Goal: Register for event/course

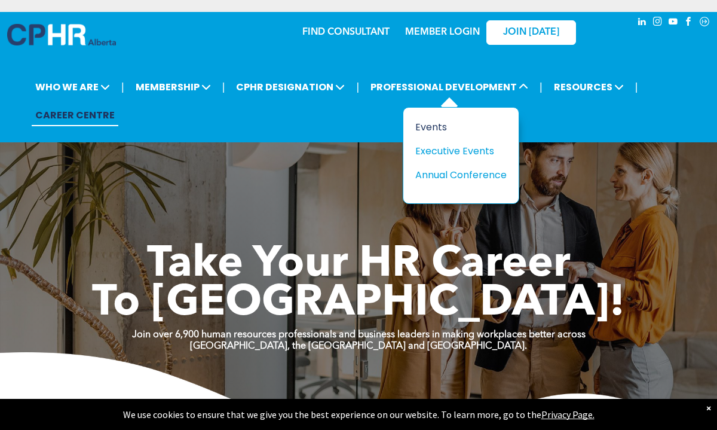
click at [432, 130] on div "Events" at bounding box center [456, 126] width 82 height 15
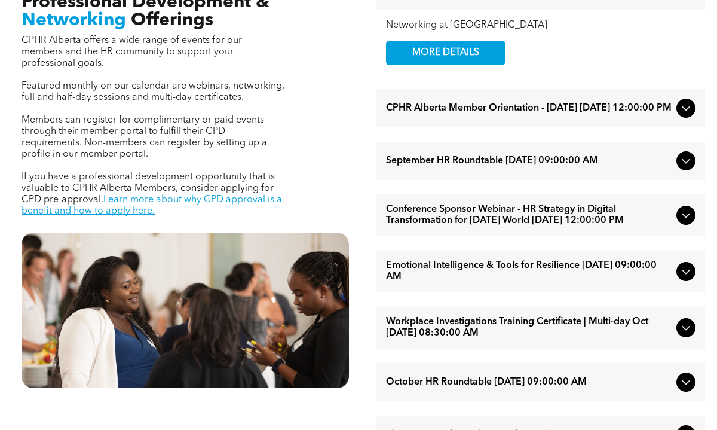
scroll to position [440, 0]
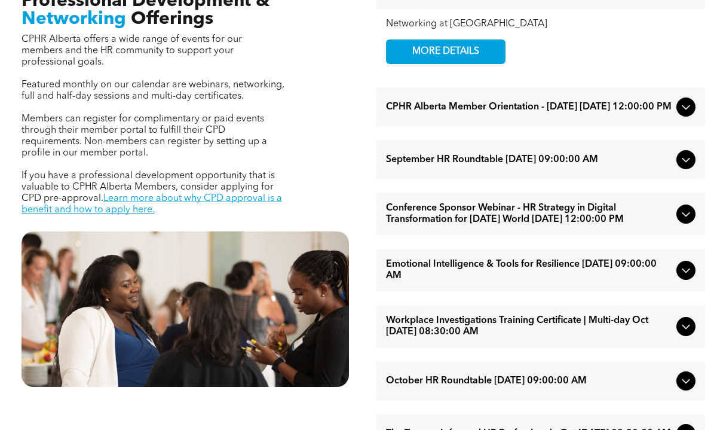
click at [473, 173] on div "September HR Roundtable [DATE] 09:00:00 AM" at bounding box center [540, 159] width 329 height 38
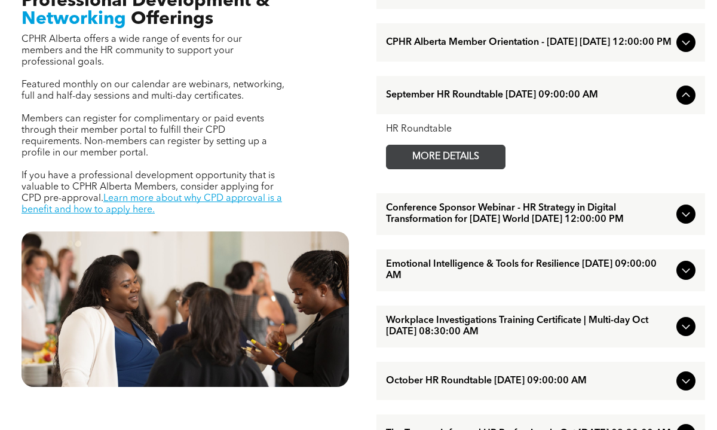
click at [473, 167] on span "MORE DETAILS" at bounding box center [445, 156] width 94 height 23
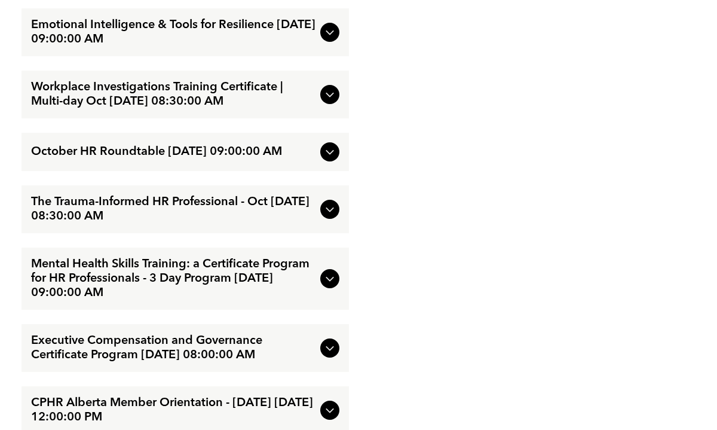
scroll to position [2217, 0]
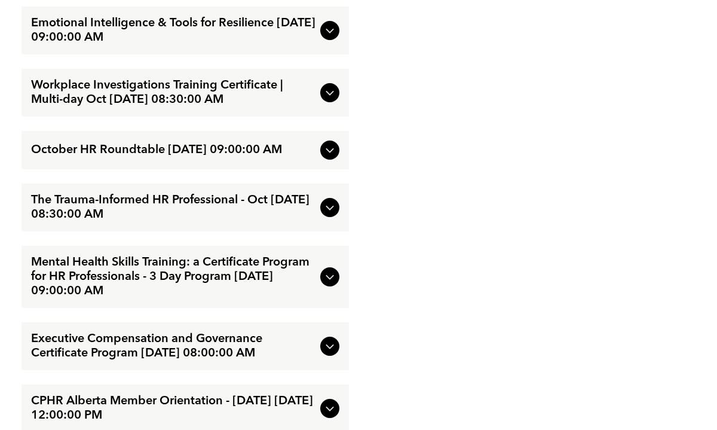
click at [331, 214] on icon at bounding box center [330, 207] width 14 height 14
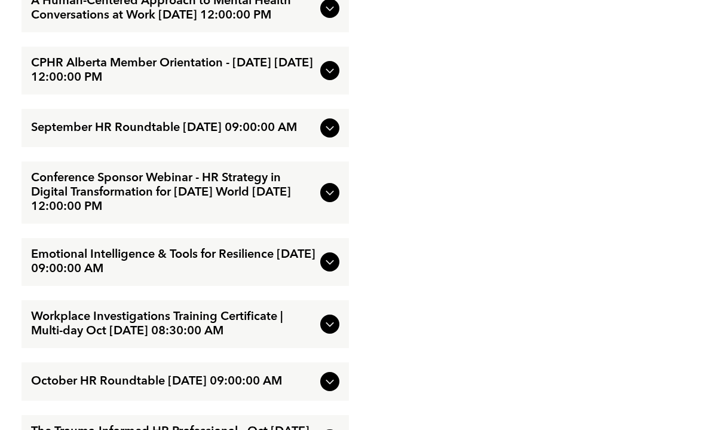
scroll to position [1923, 0]
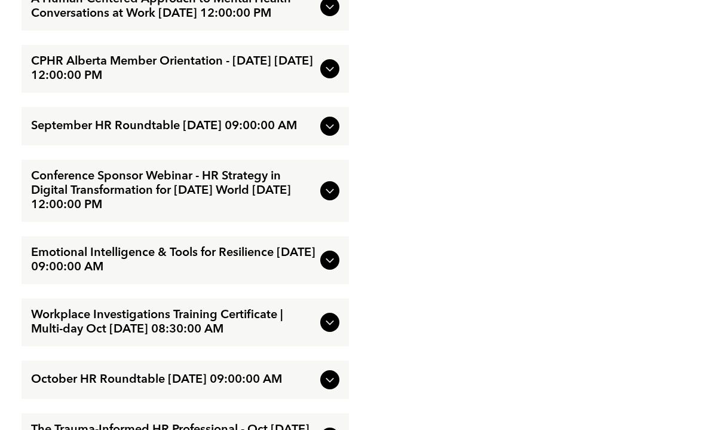
click at [333, 183] on icon at bounding box center [330, 190] width 14 height 14
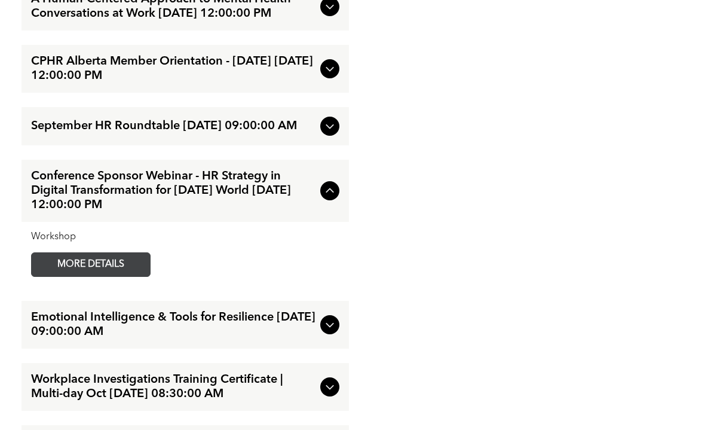
click at [145, 253] on link "MORE DETAILS" at bounding box center [90, 264] width 119 height 24
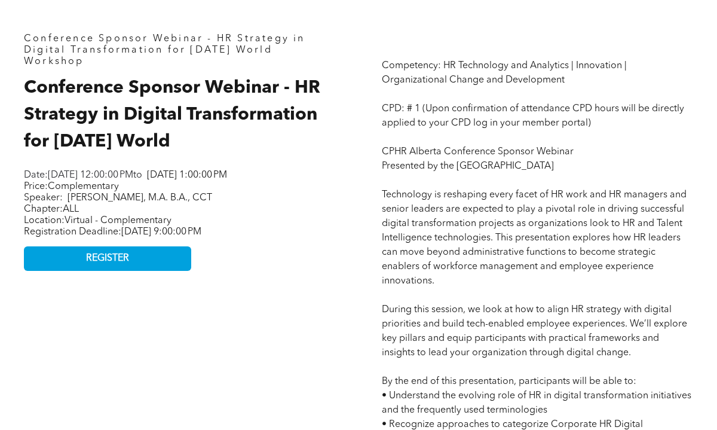
scroll to position [471, 0]
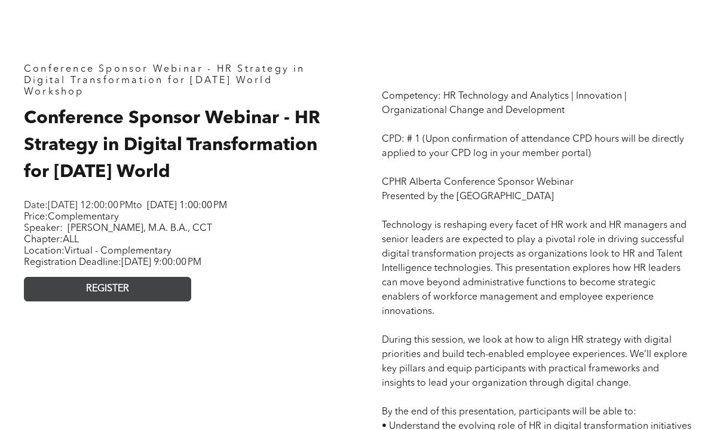
click at [140, 295] on link "REGISTER" at bounding box center [107, 289] width 167 height 24
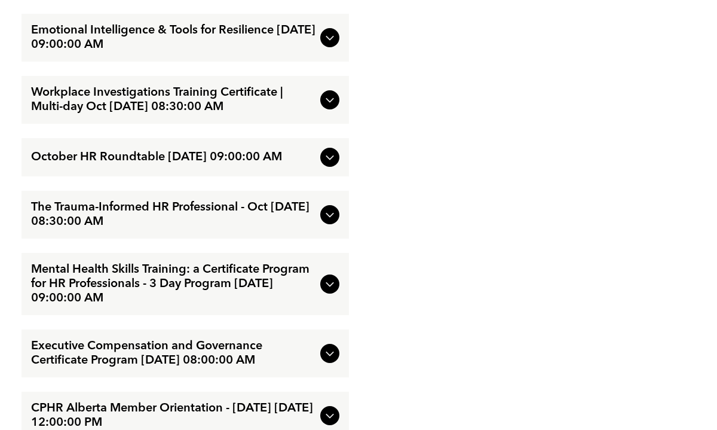
scroll to position [1765, 0]
click at [326, 289] on icon at bounding box center [330, 284] width 14 height 14
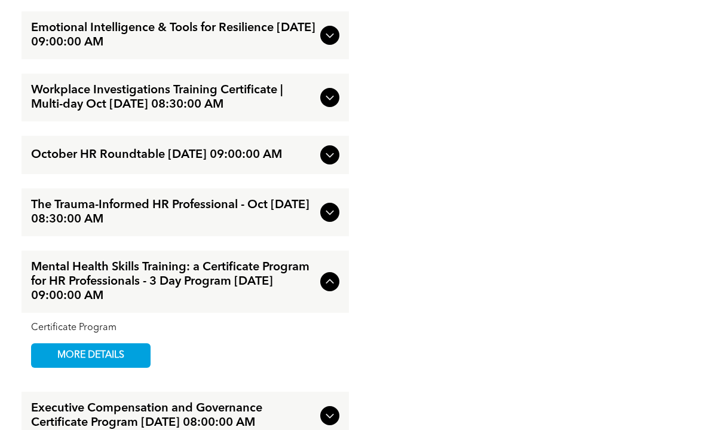
scroll to position [1700, 0]
